Goal: Task Accomplishment & Management: Manage account settings

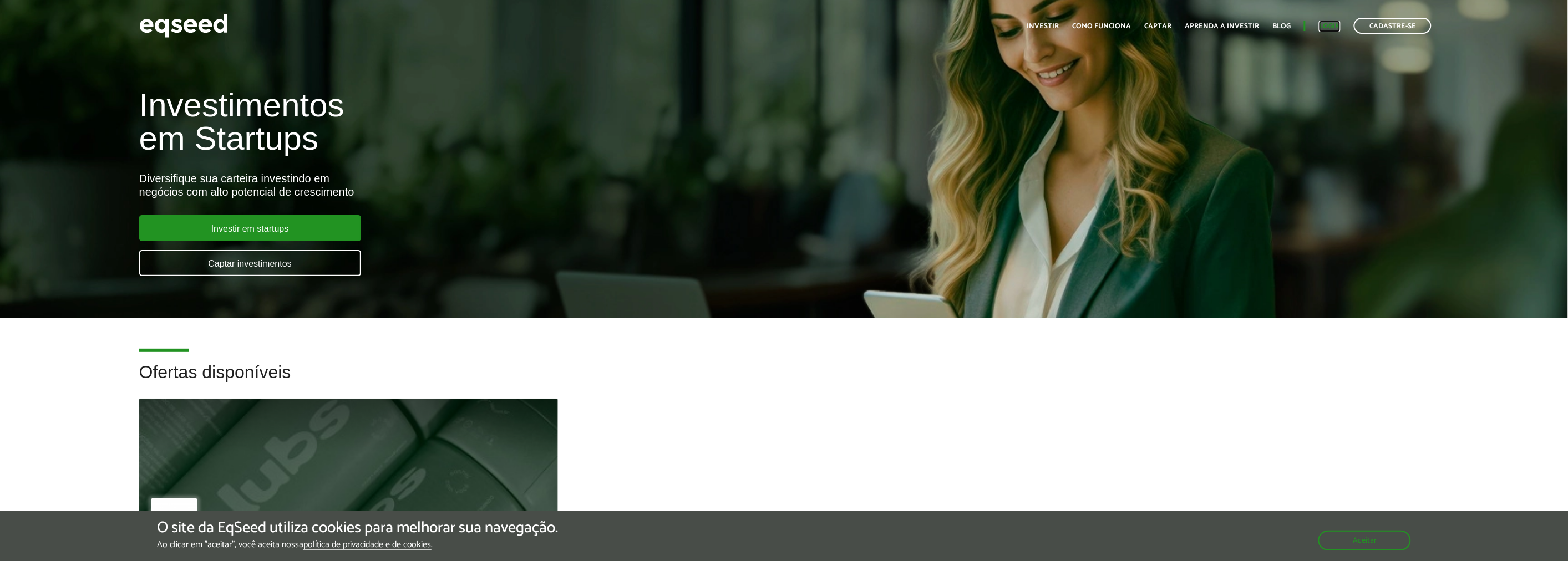
click at [1329, 23] on link "Login" at bounding box center [1329, 26] width 21 height 7
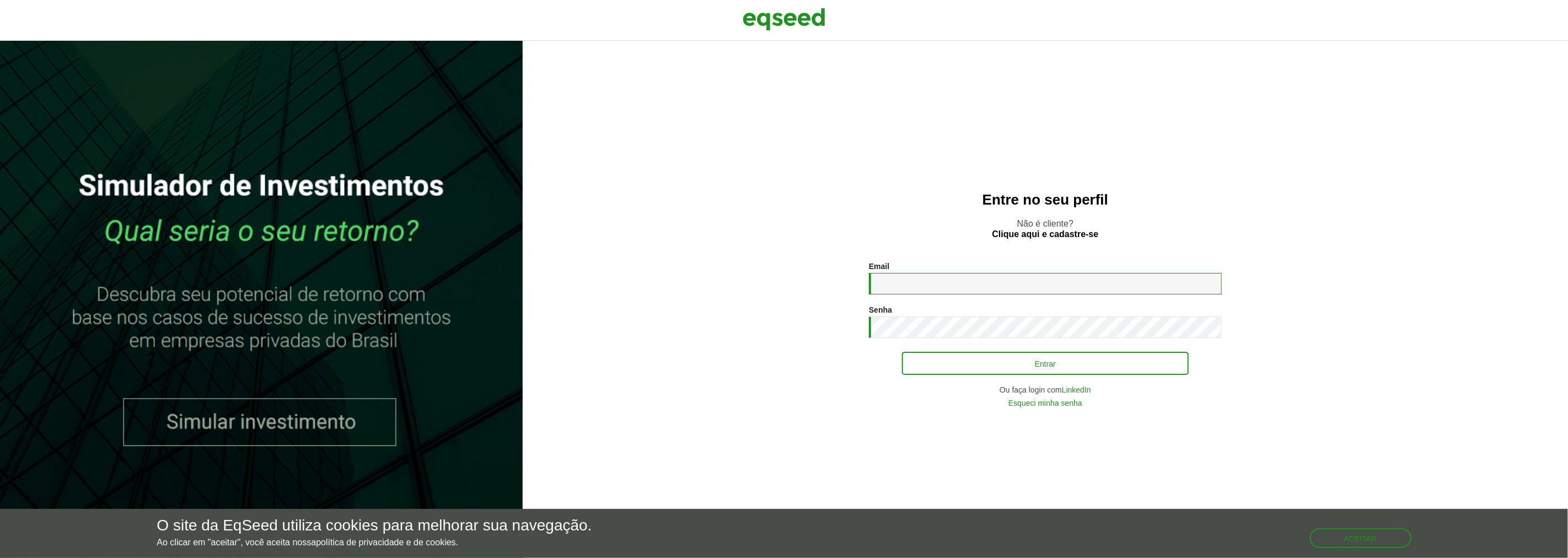
type input "**********"
click at [1064, 372] on button "Entrar" at bounding box center [1045, 363] width 287 height 21
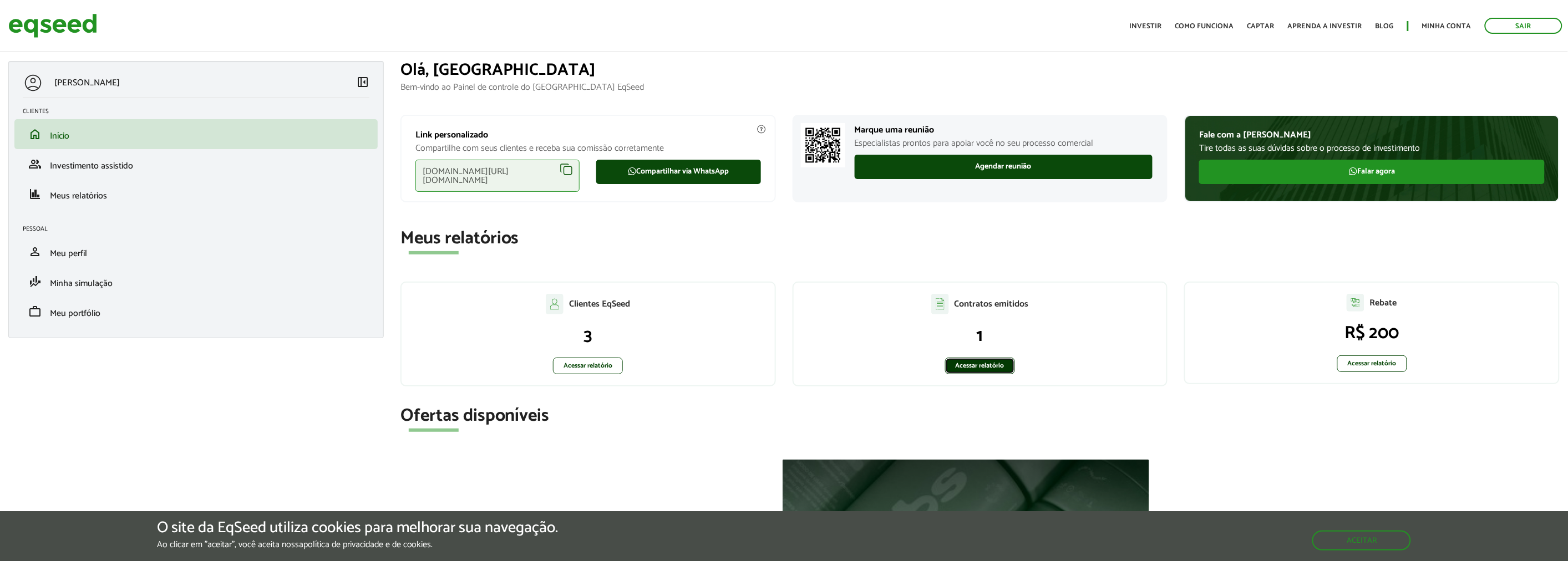
click at [967, 363] on link "Acessar relatório" at bounding box center [980, 366] width 70 height 17
